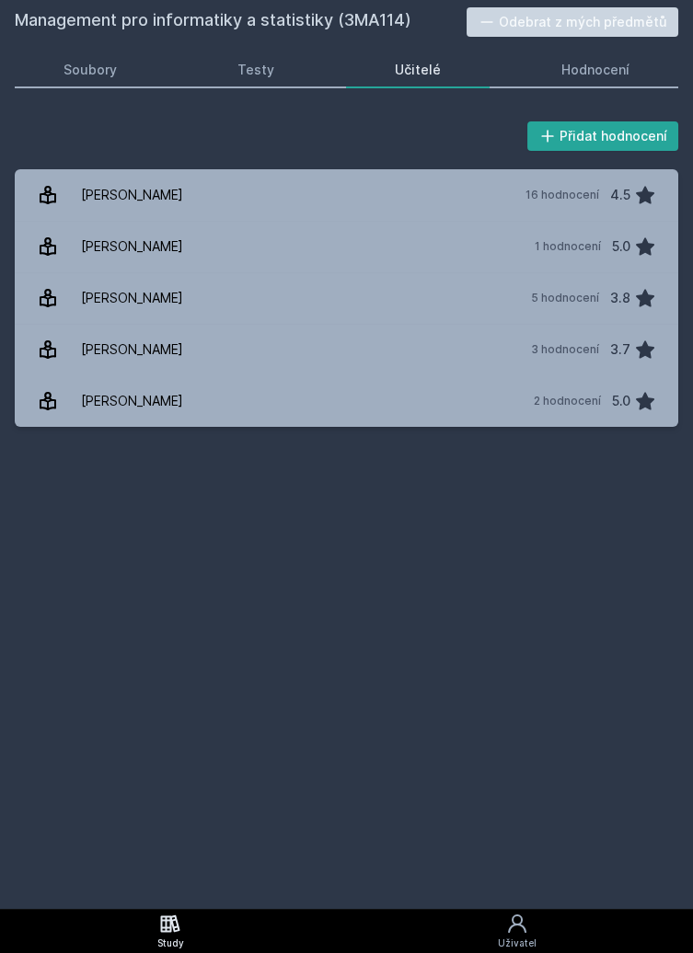
click at [184, 930] on link "Study" at bounding box center [170, 931] width 340 height 44
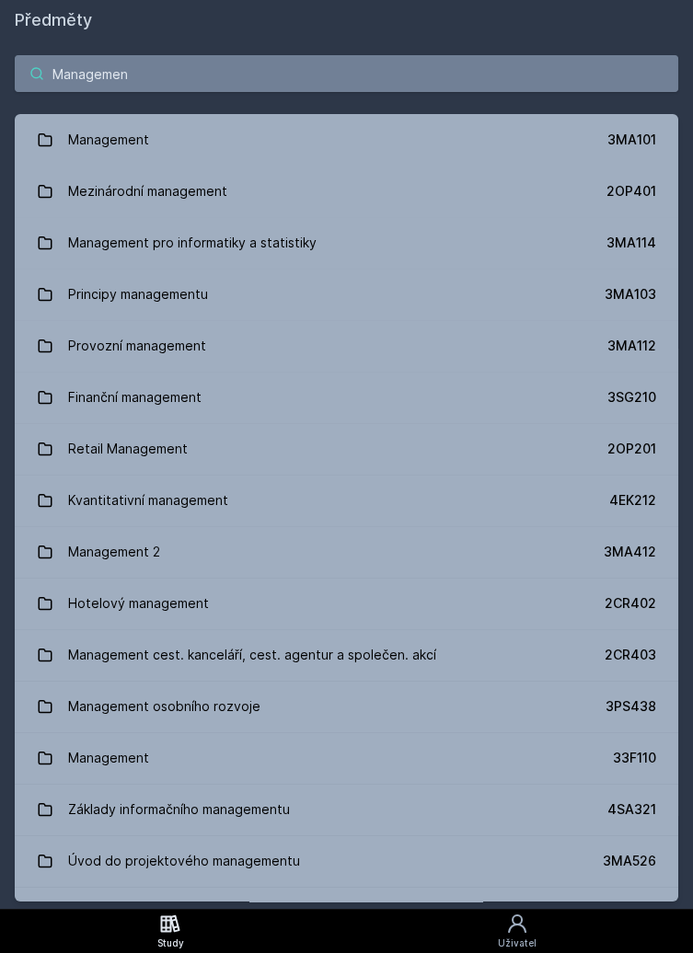
type input "Management"
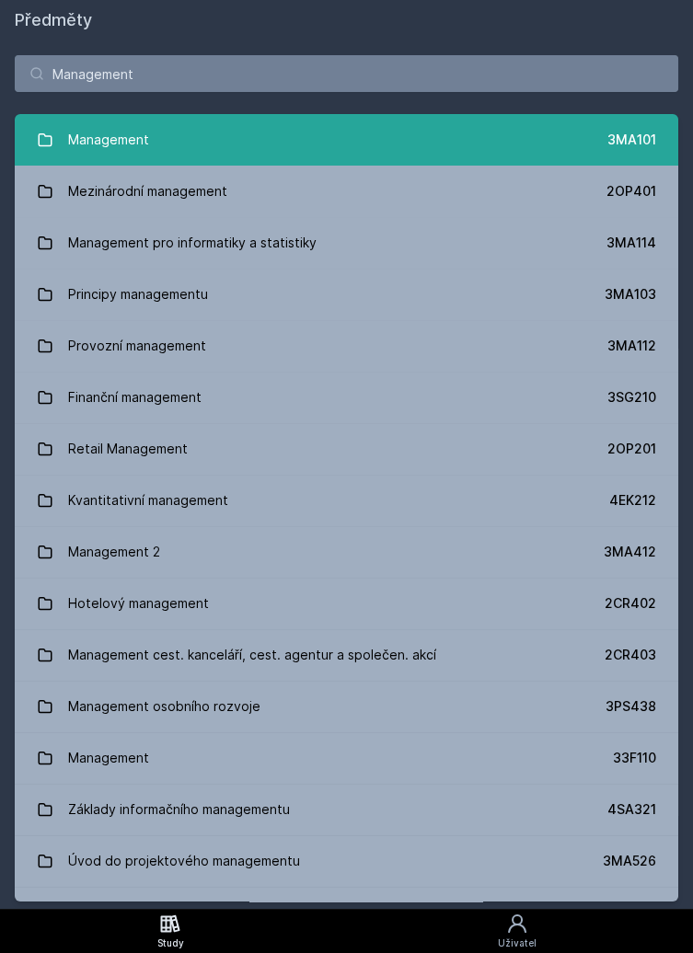
click at [260, 133] on link "Management 3MA101" at bounding box center [346, 140] width 663 height 52
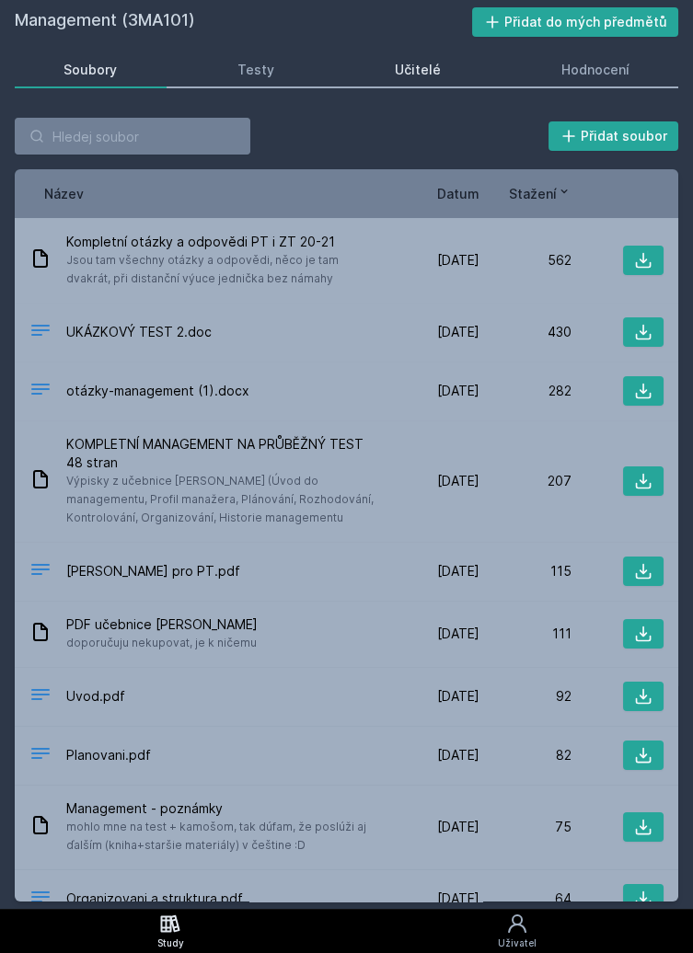
click at [425, 64] on div "Učitelé" at bounding box center [418, 70] width 46 height 18
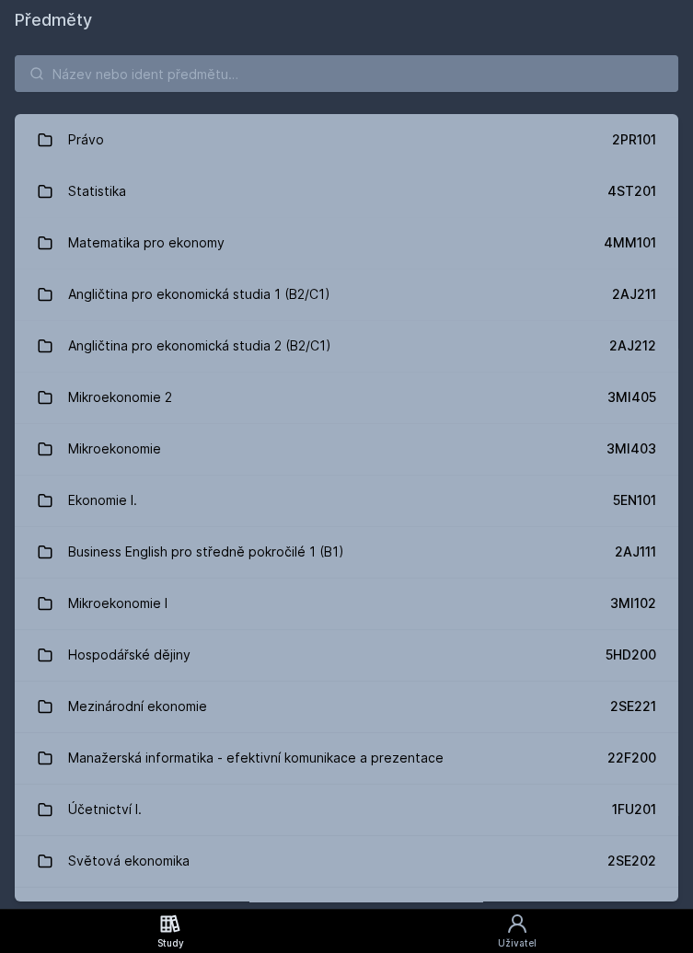
click at [180, 935] on icon at bounding box center [170, 924] width 22 height 22
type input "r"
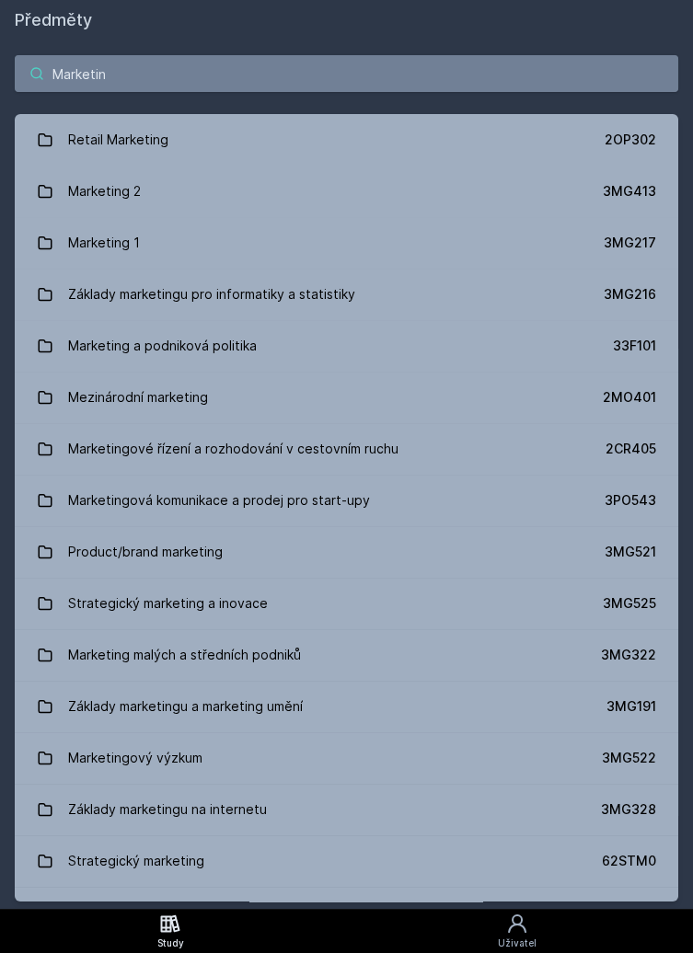
type input "Marketing"
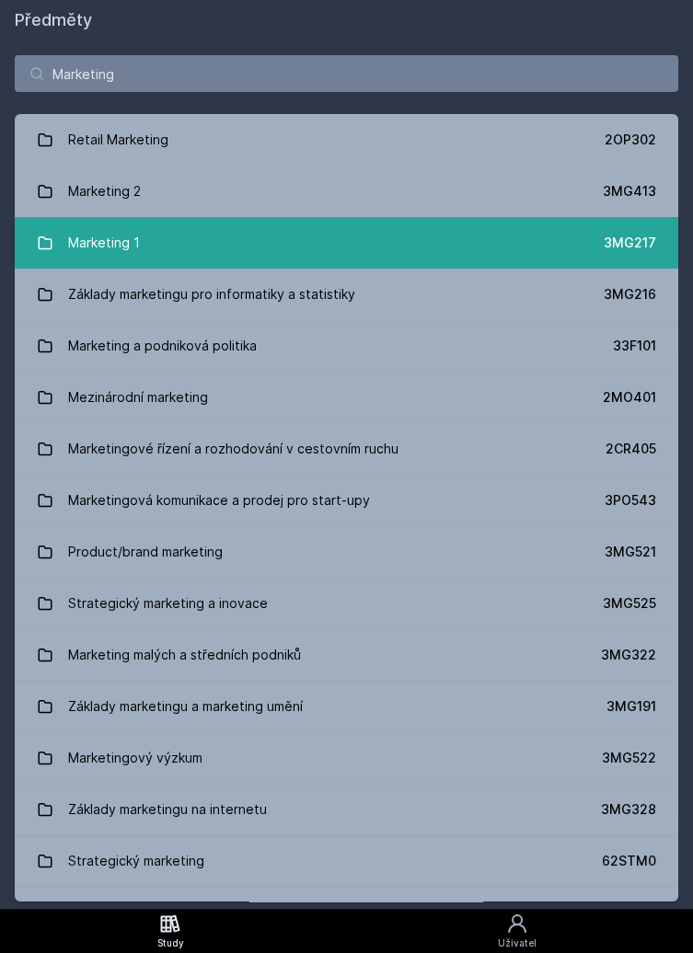
click at [209, 242] on link "Marketing 1 3MG217" at bounding box center [346, 243] width 663 height 52
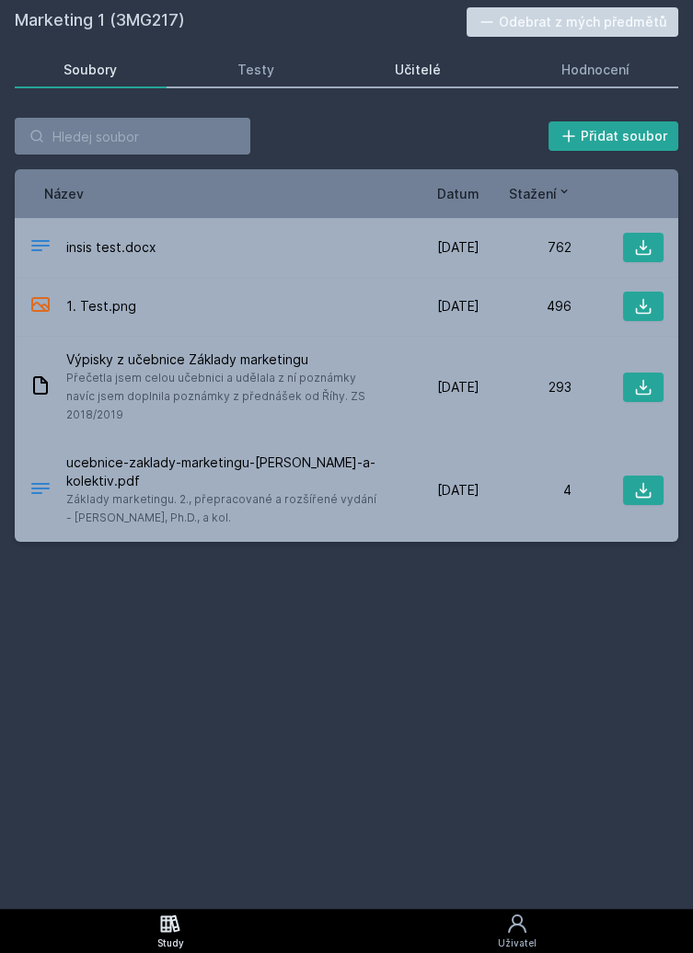
click at [431, 65] on div "Učitelé" at bounding box center [418, 70] width 46 height 18
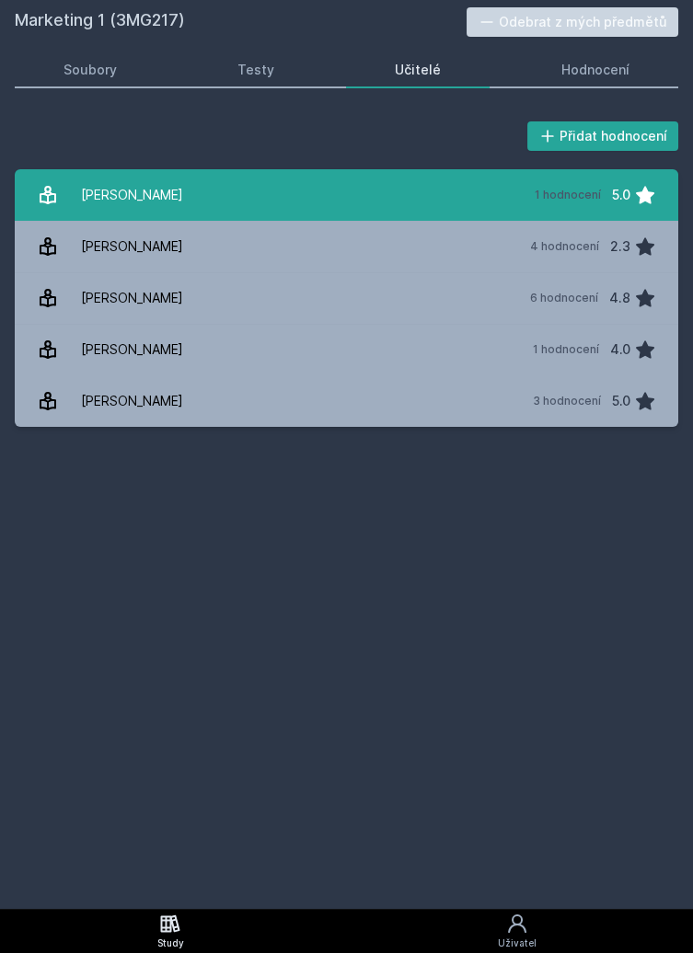
click at [594, 190] on div "1 hodnocení" at bounding box center [567, 195] width 66 height 15
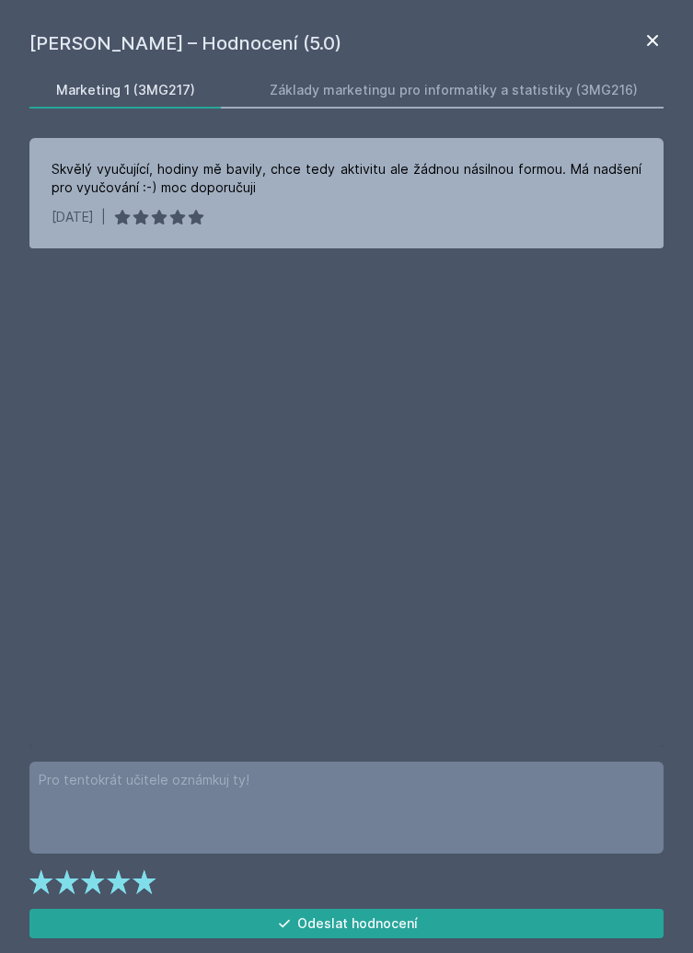
click at [650, 36] on icon at bounding box center [652, 40] width 22 height 22
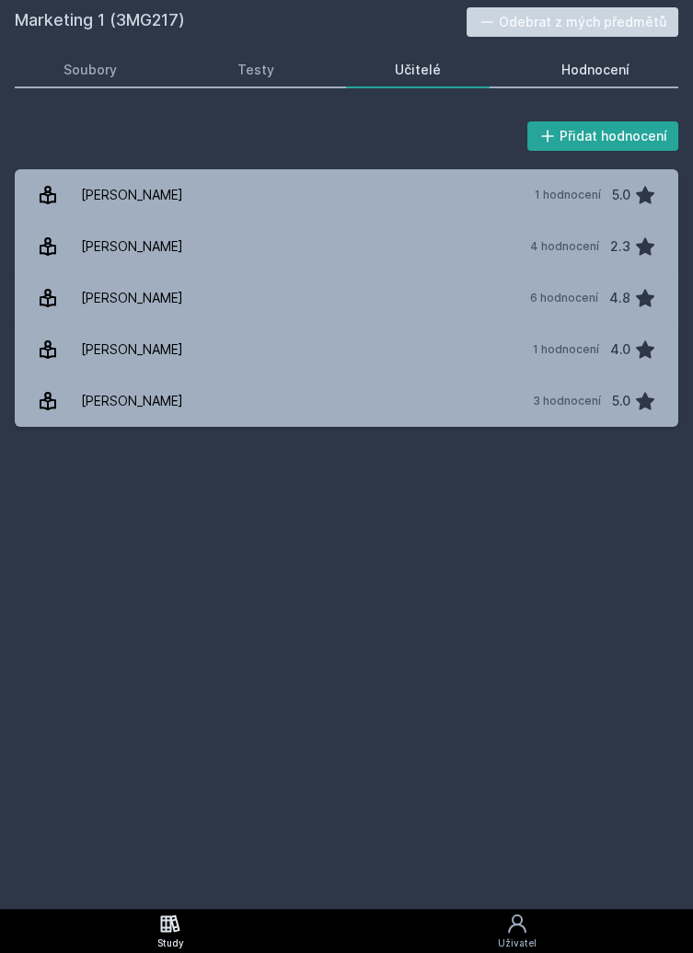
click at [591, 70] on div "Hodnocení" at bounding box center [595, 70] width 68 height 18
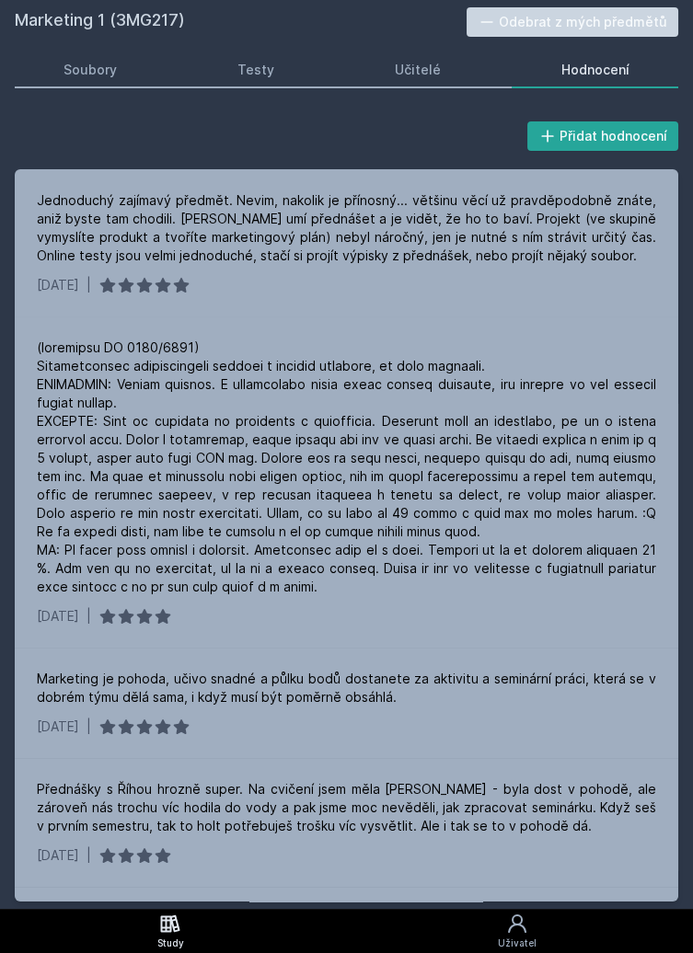
click at [173, 933] on icon at bounding box center [170, 924] width 22 height 22
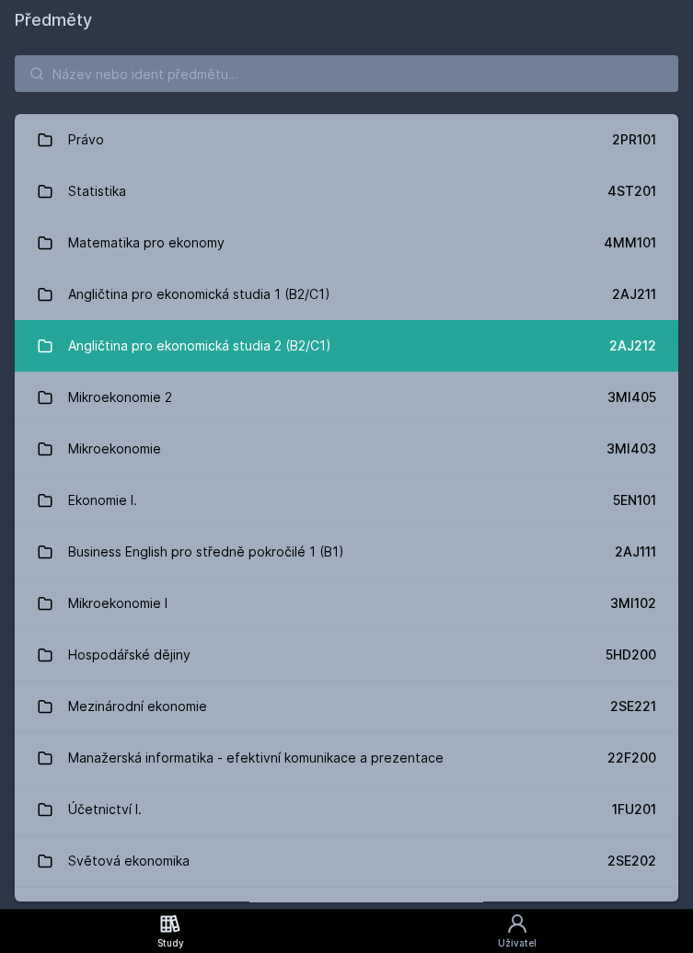
click at [375, 361] on link "Angličtina pro ekonomická studia 2 (B2/C1) 2AJ212" at bounding box center [346, 346] width 663 height 52
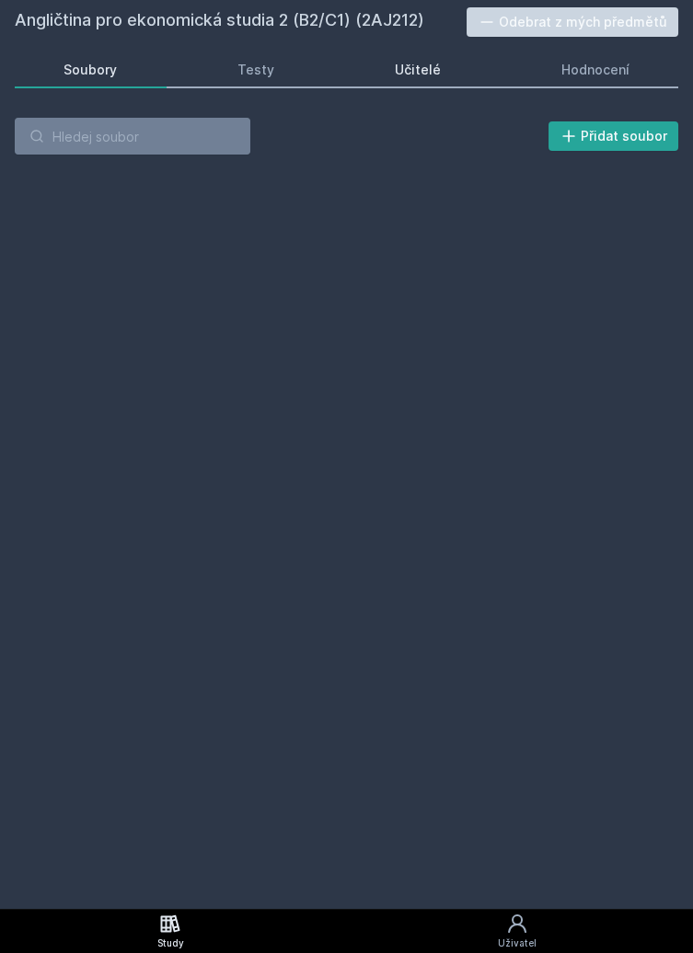
click at [434, 66] on div "Učitelé" at bounding box center [418, 70] width 46 height 18
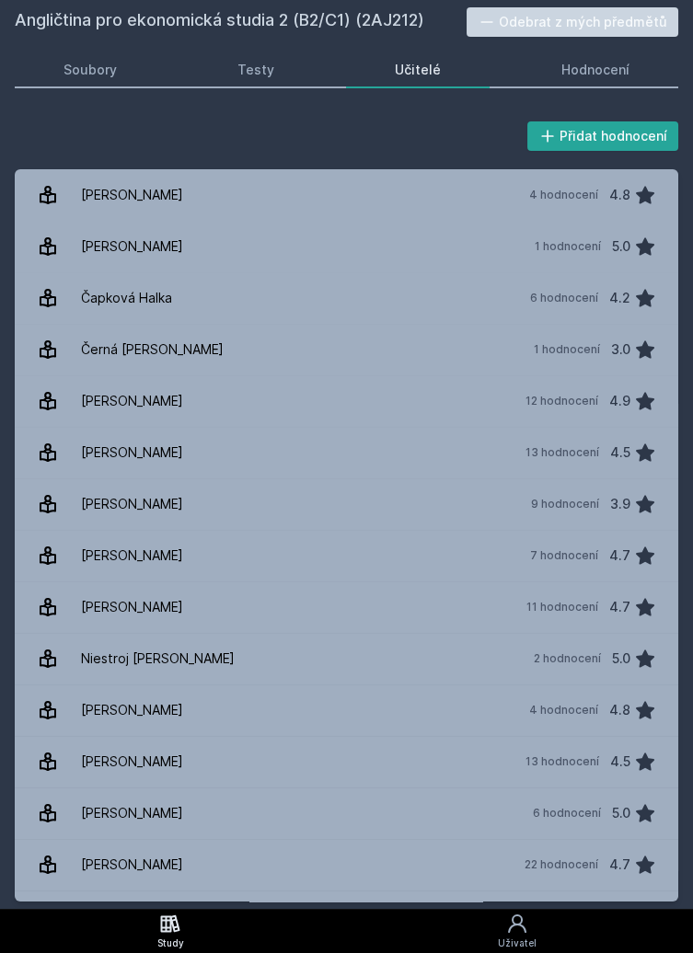
scroll to position [3, 0]
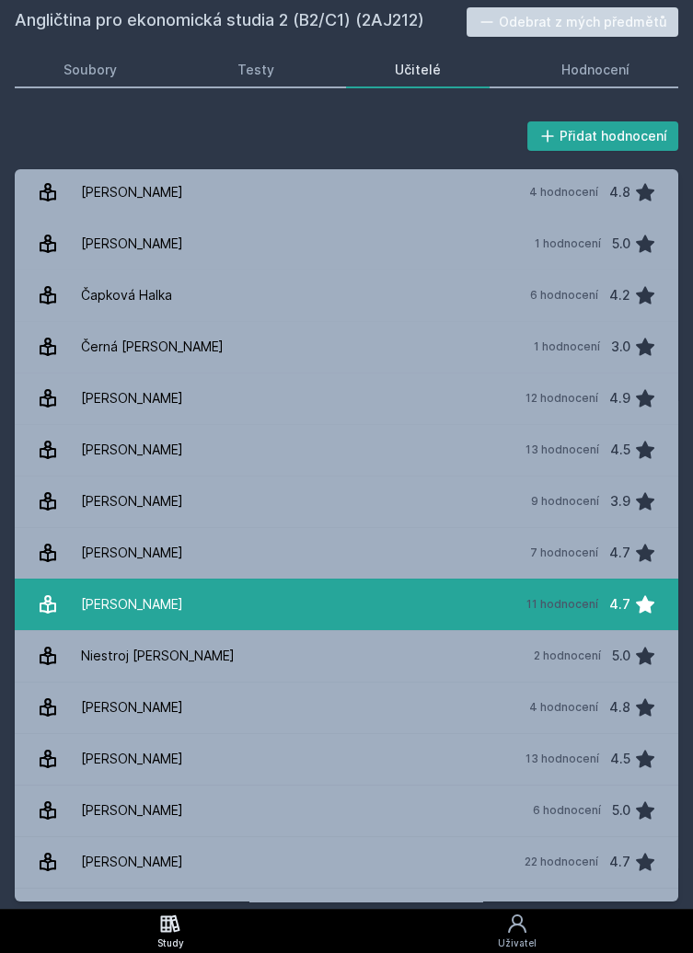
click at [569, 604] on div "11 hodnocení" at bounding box center [562, 604] width 72 height 15
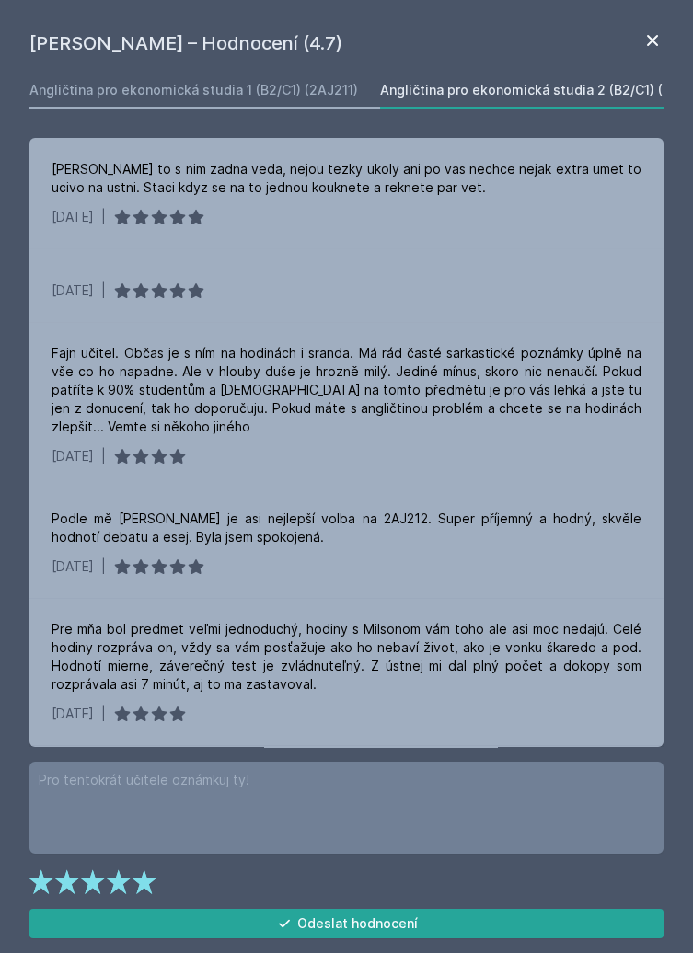
click at [652, 42] on icon at bounding box center [652, 40] width 22 height 22
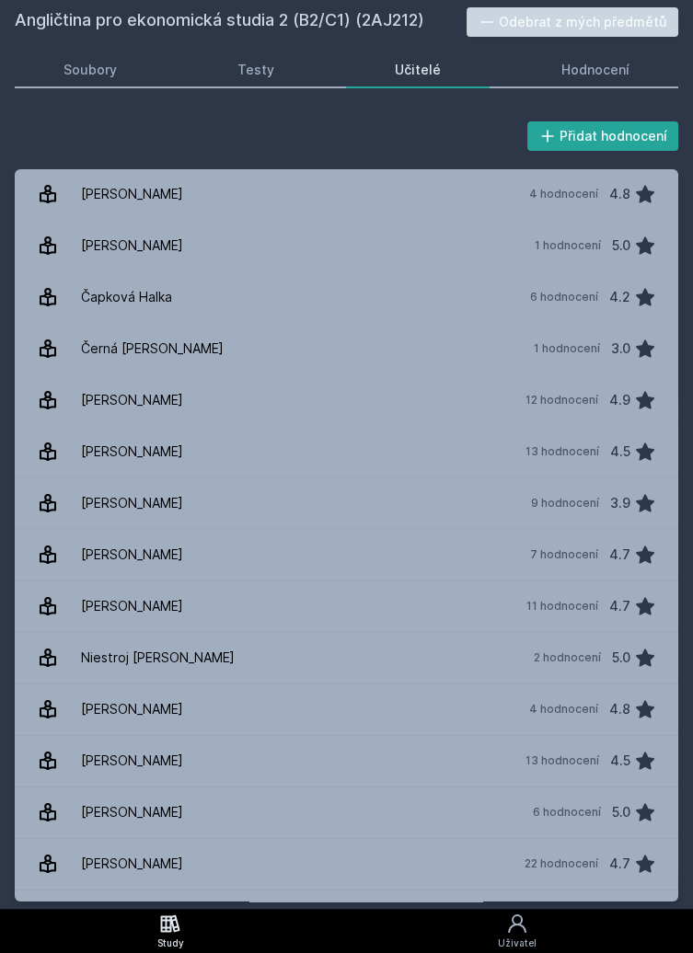
scroll to position [3, 0]
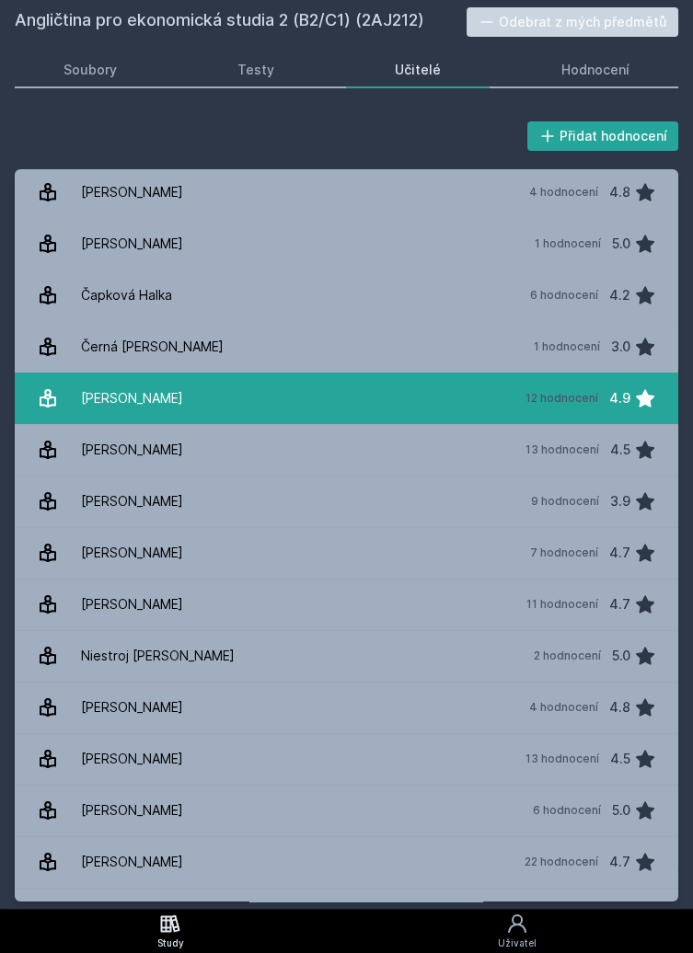
click at [424, 406] on link "[PERSON_NAME] 12 hodnocení 4.9" at bounding box center [346, 399] width 663 height 52
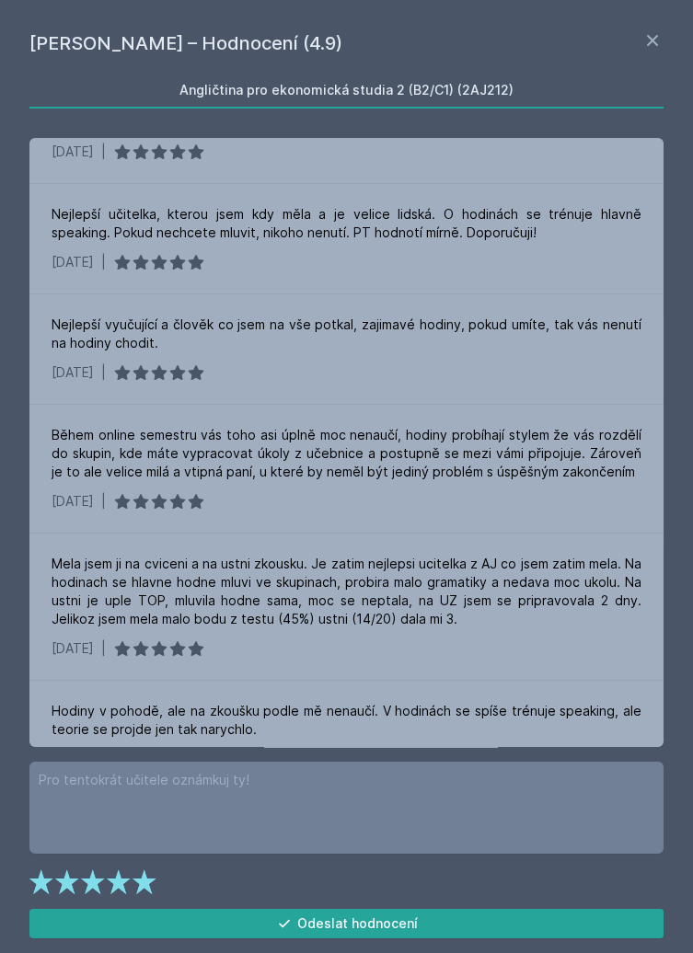
scroll to position [1307, 0]
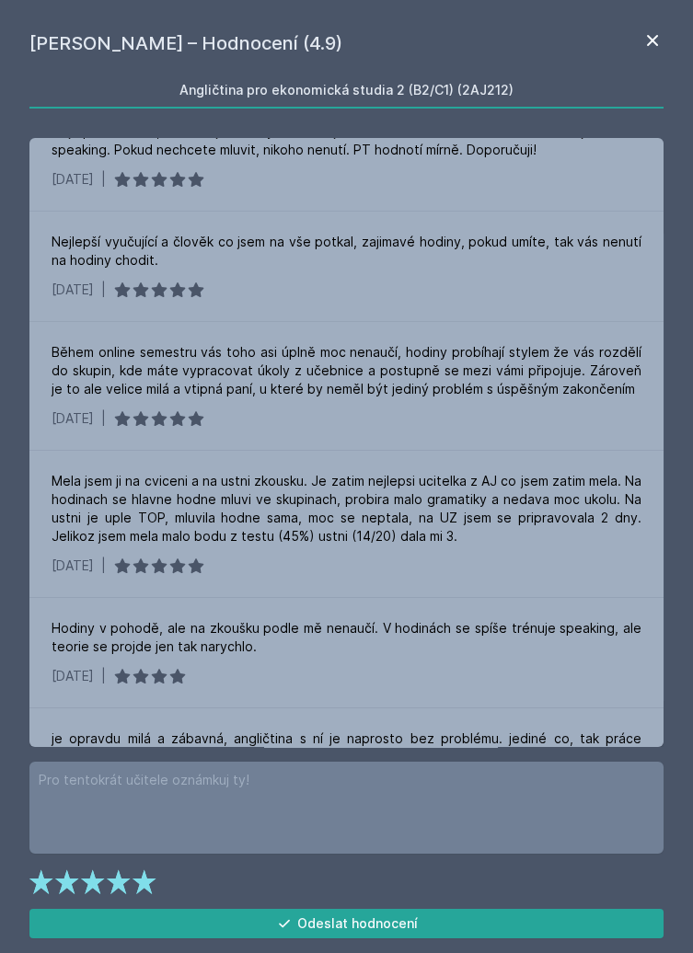
click at [652, 38] on icon at bounding box center [652, 40] width 22 height 22
